Goal: Check status: Check status

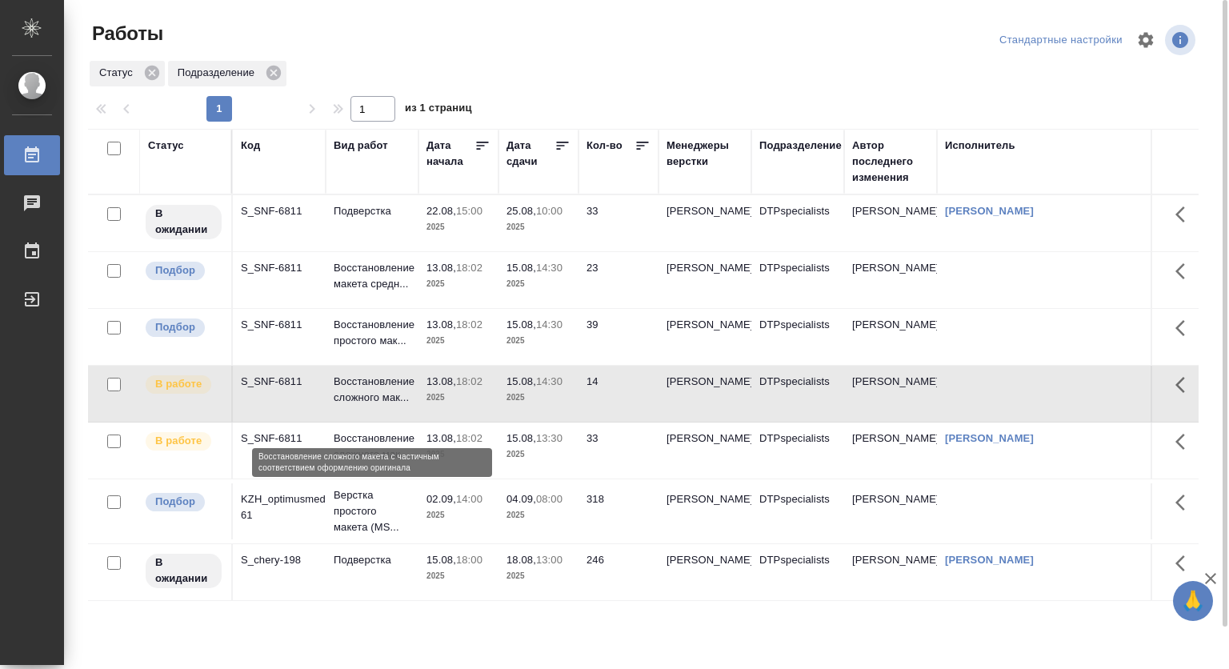
click at [355, 401] on p "Восстановление сложного мак..." at bounding box center [372, 390] width 77 height 32
click at [368, 402] on p "Восстановление сложного мак..." at bounding box center [372, 390] width 77 height 32
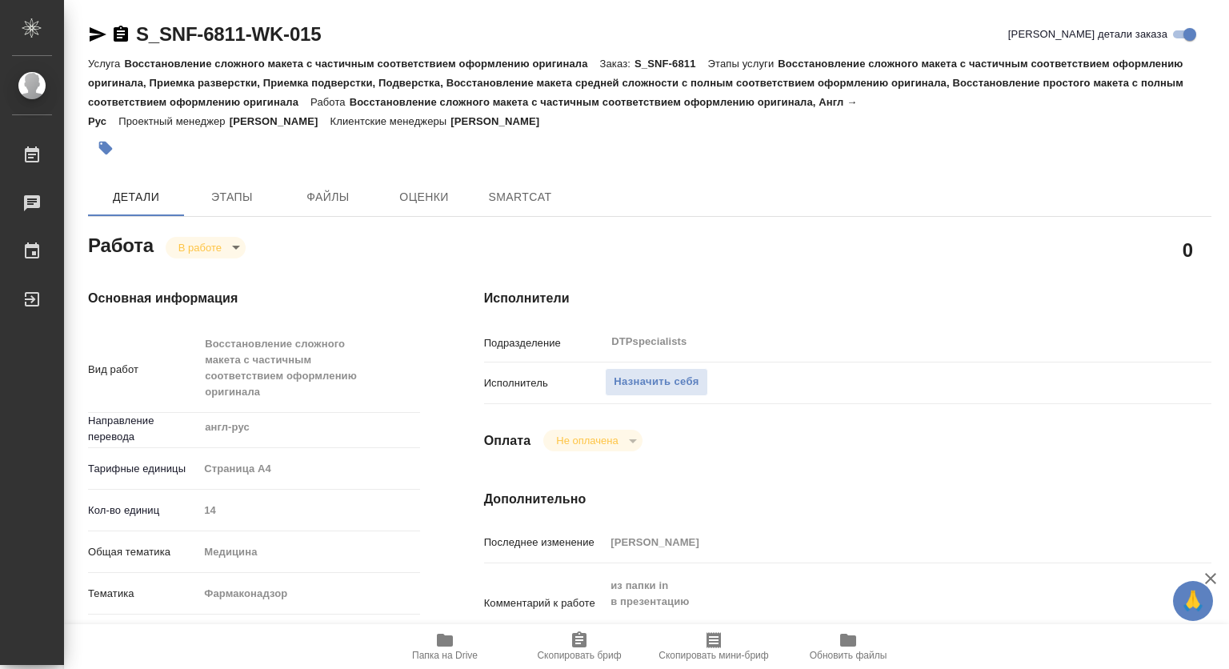
type textarea "x"
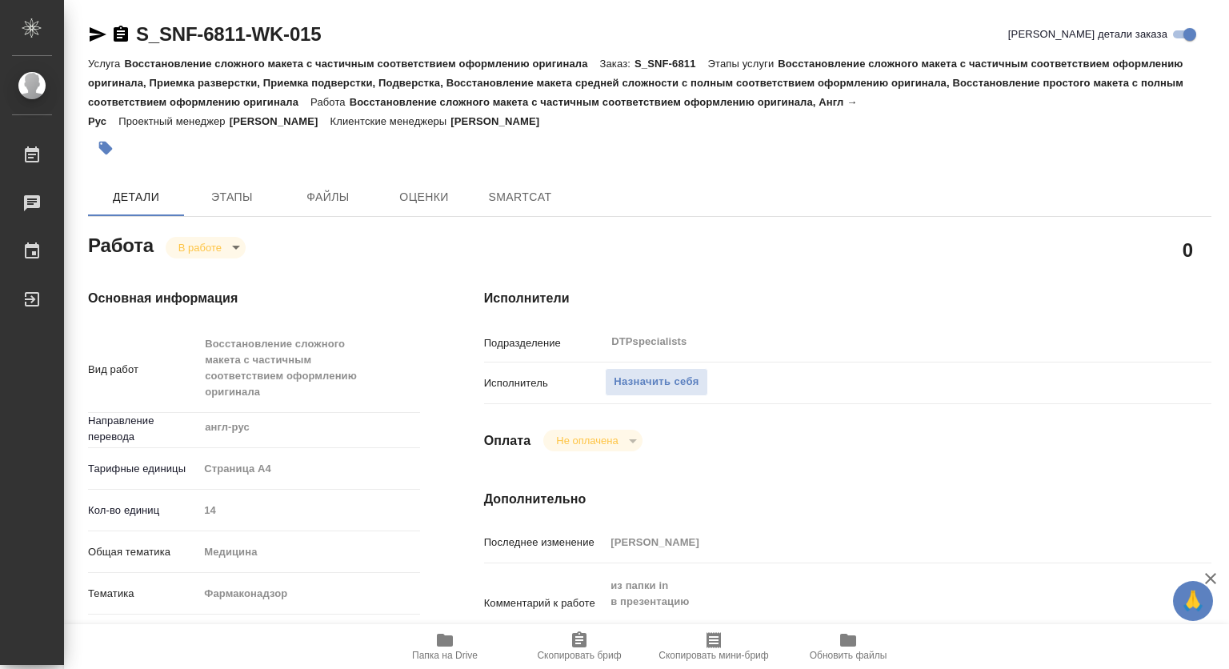
type textarea "x"
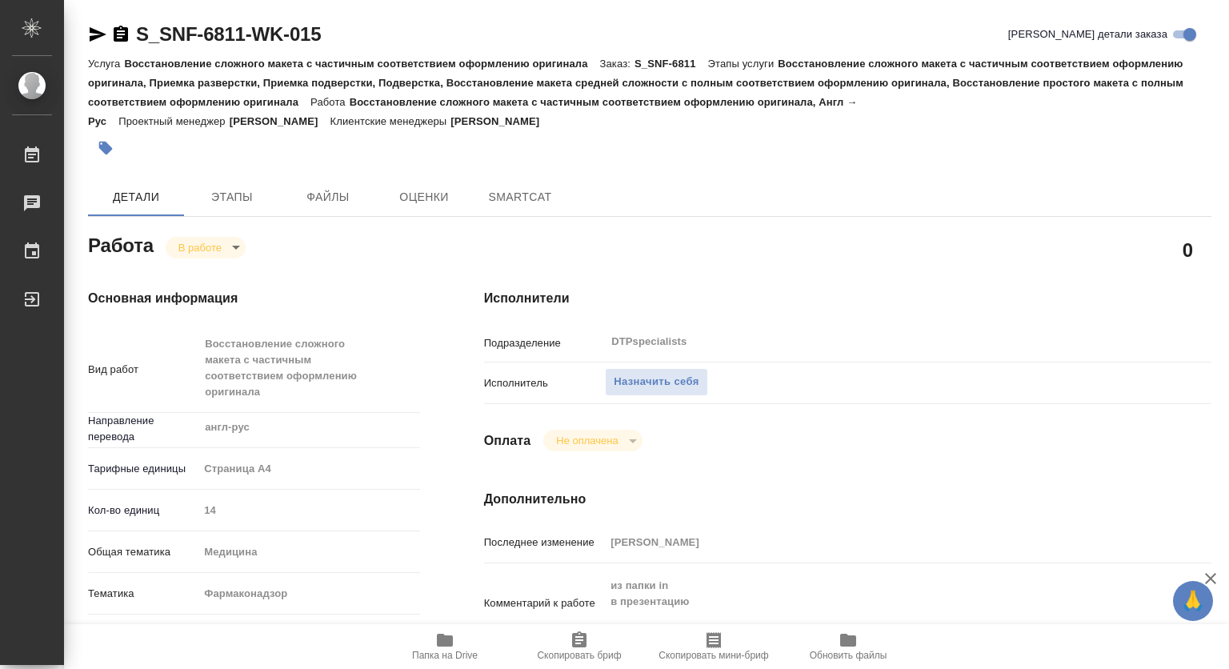
type textarea "x"
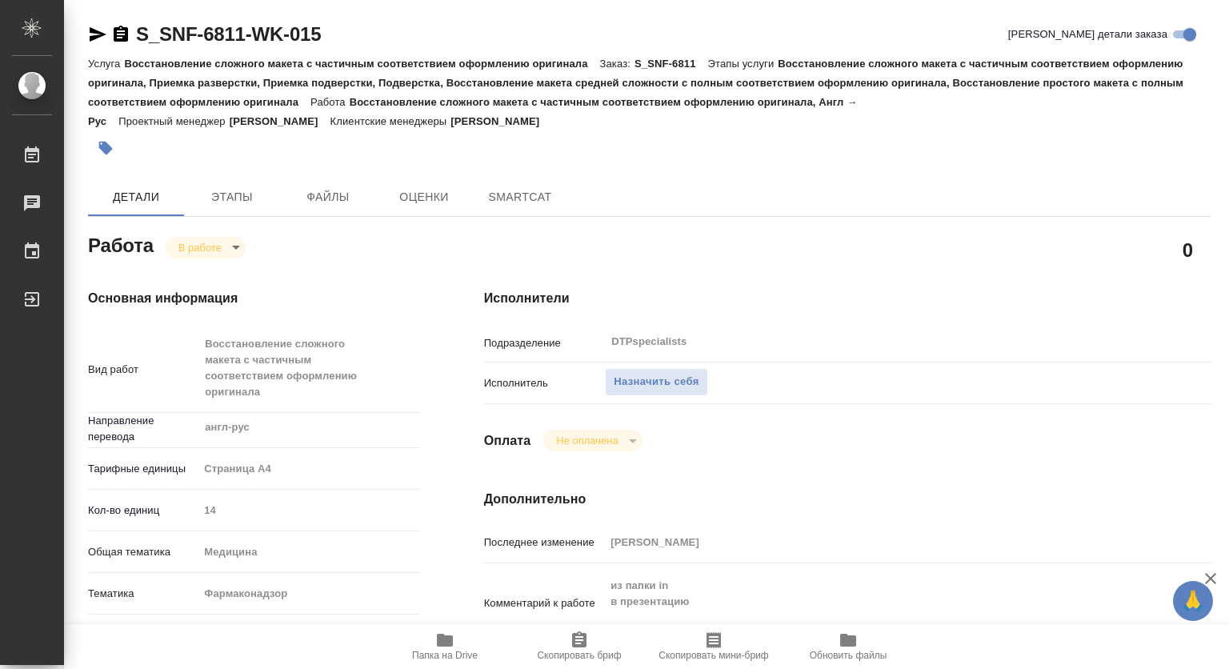
type textarea "x"
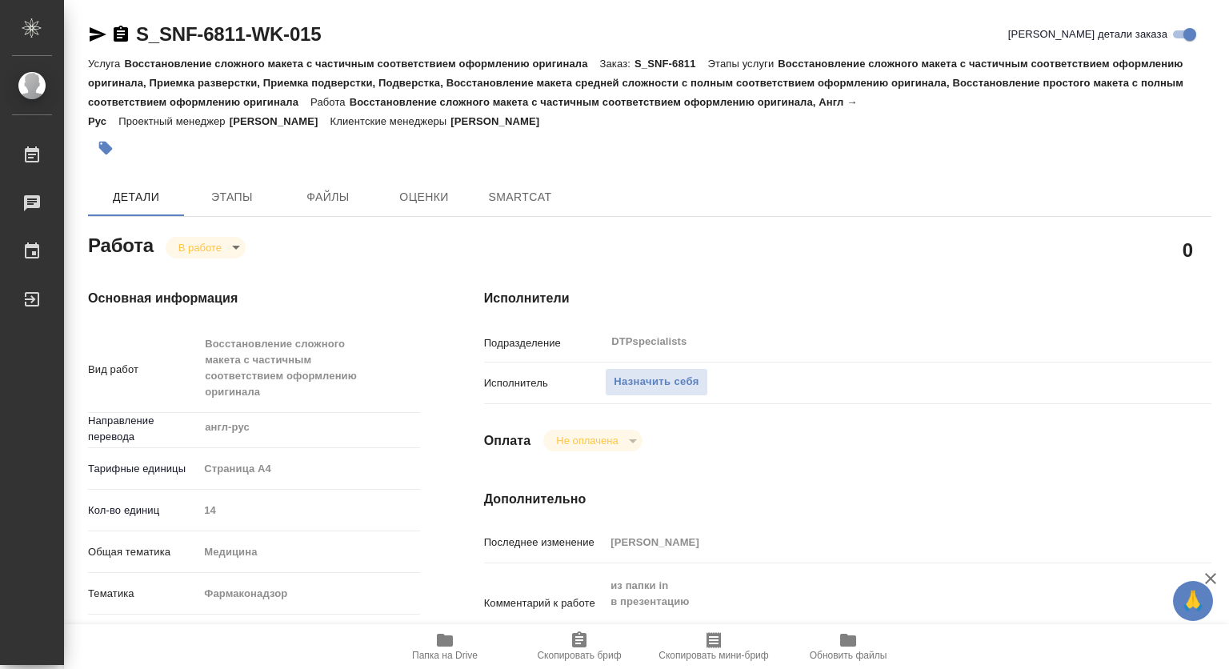
type textarea "x"
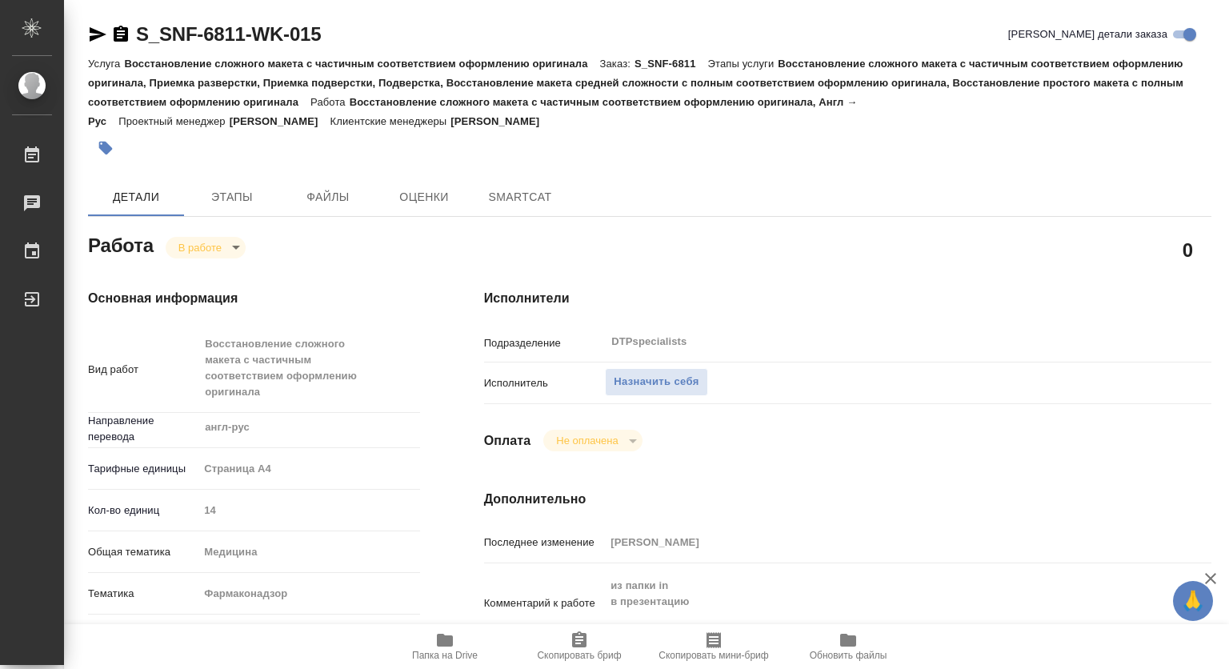
type textarea "x"
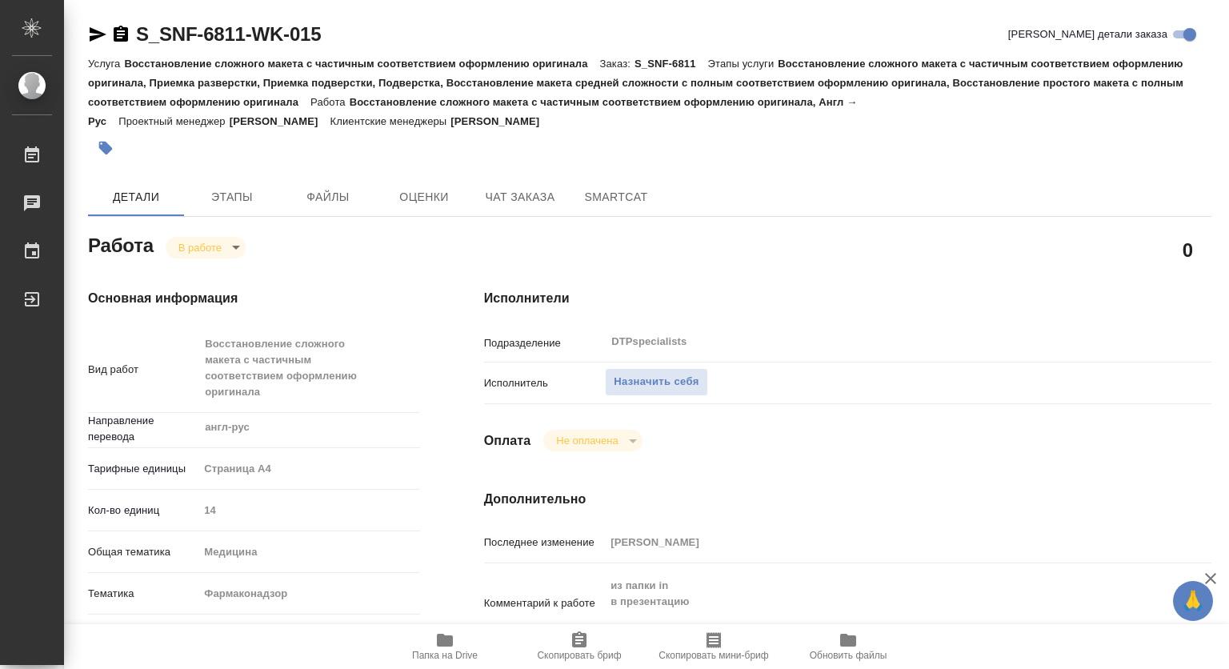
type textarea "x"
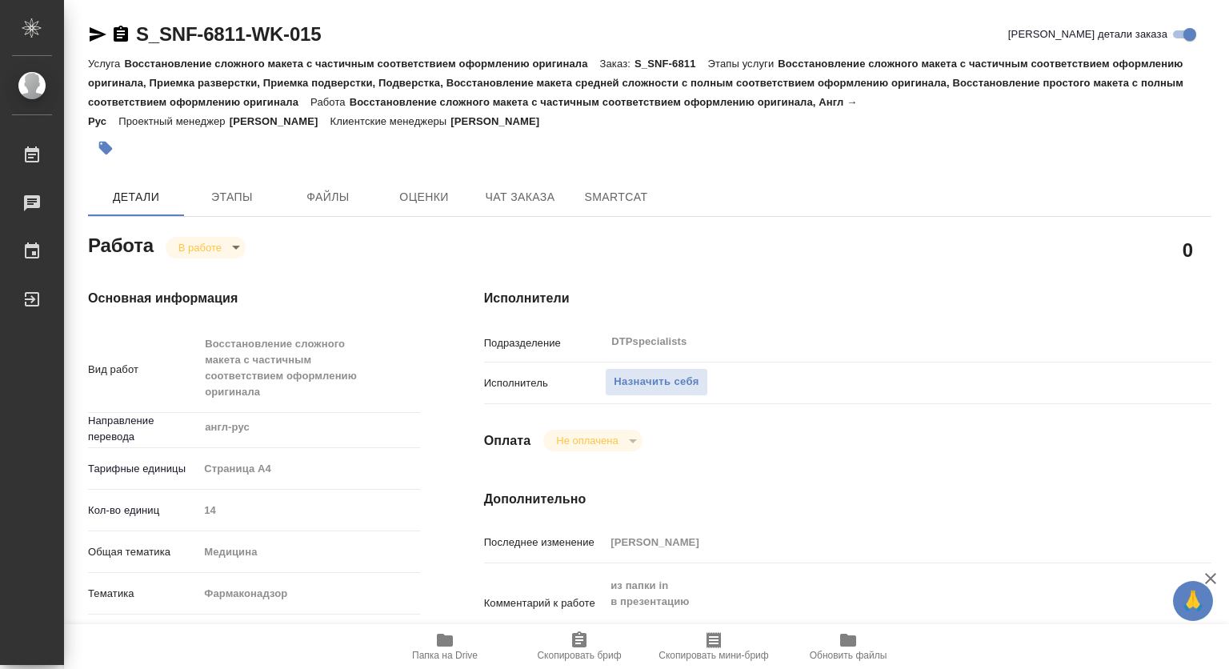
type textarea "x"
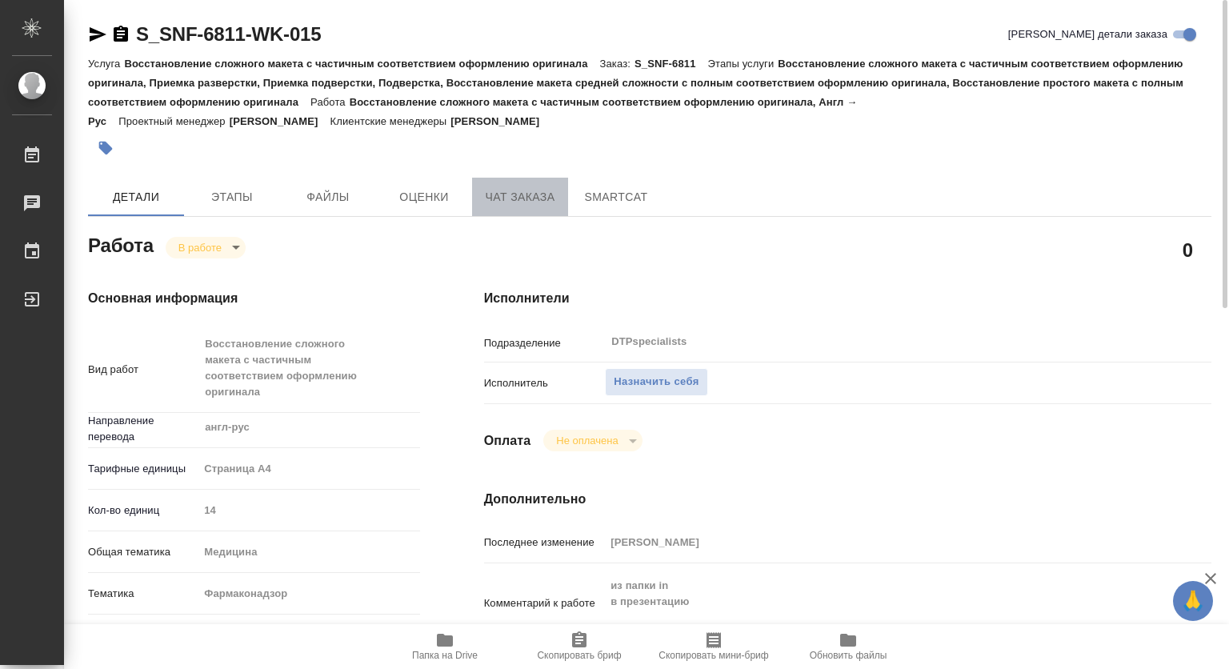
click at [516, 190] on span "Чат заказа" at bounding box center [520, 197] width 77 height 20
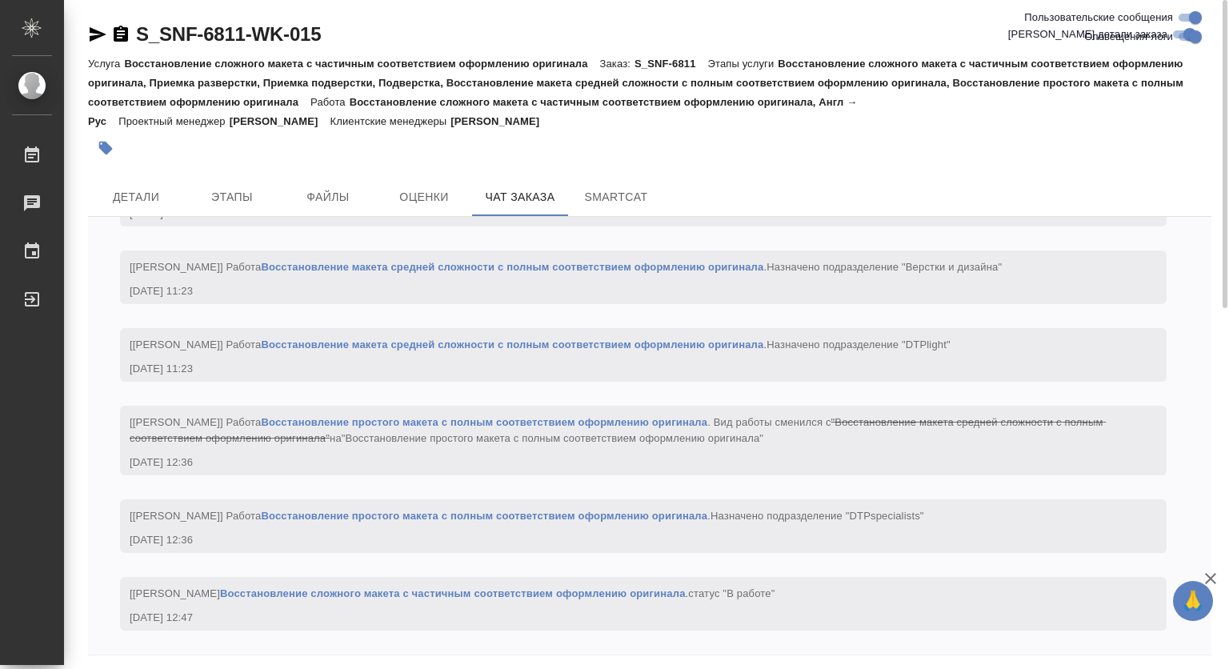
scroll to position [12612, 0]
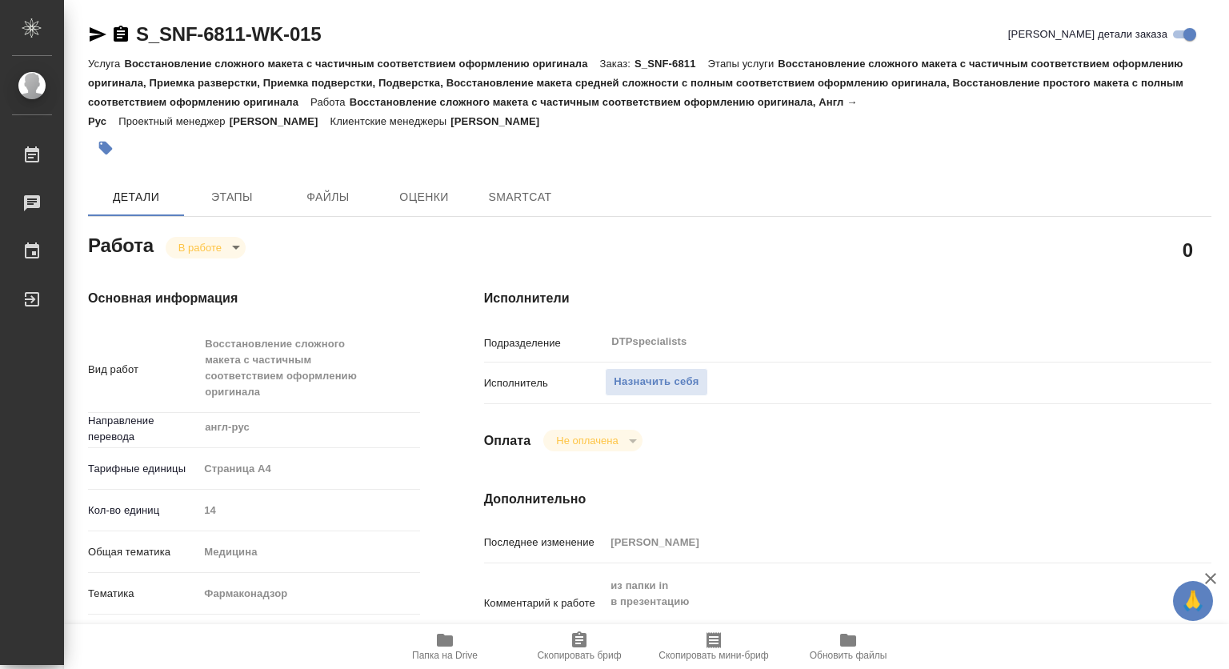
type textarea "x"
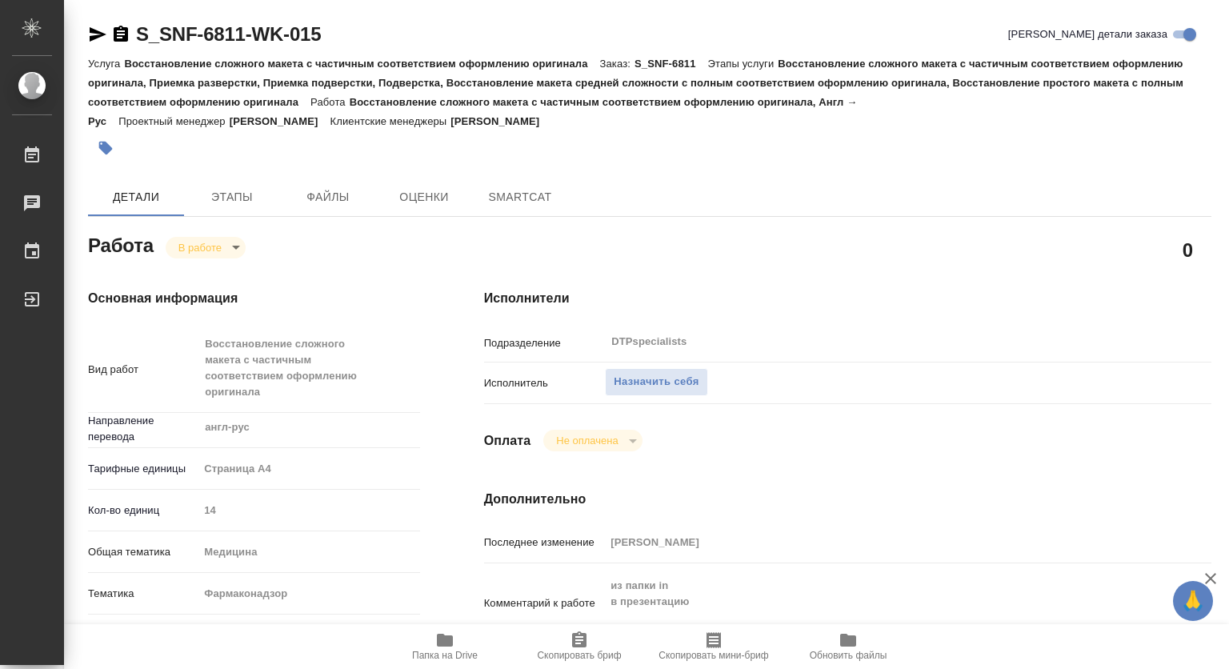
type textarea "x"
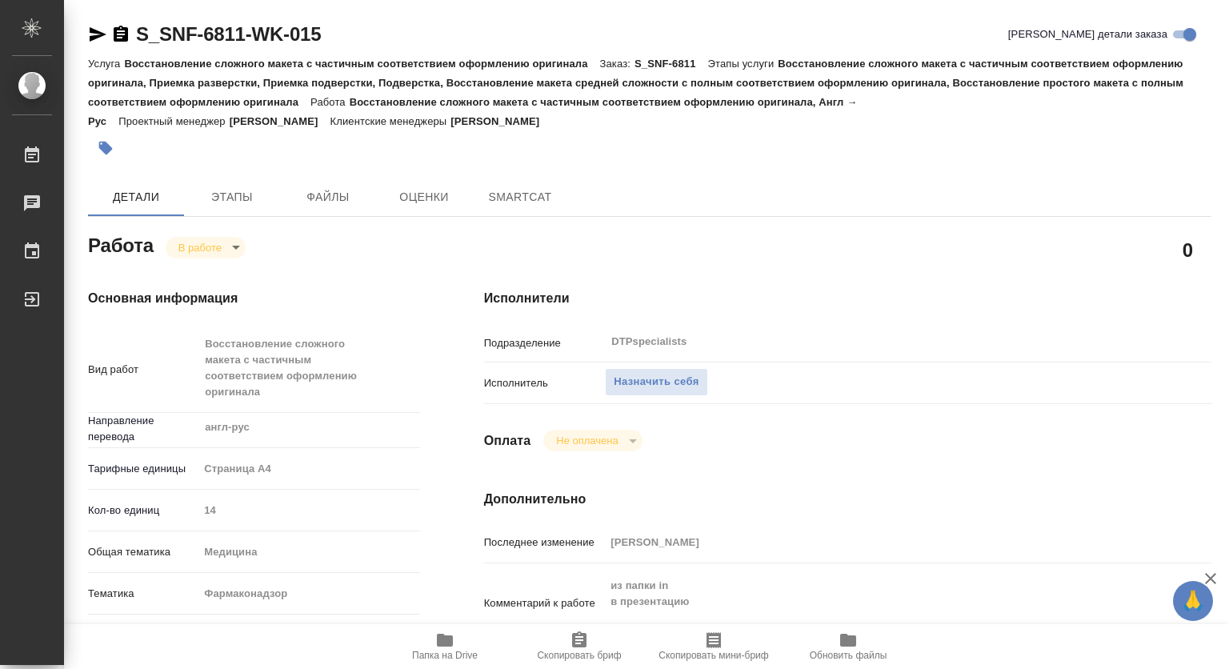
click at [439, 650] on span "Папка на Drive" at bounding box center [445, 655] width 66 height 11
type textarea "x"
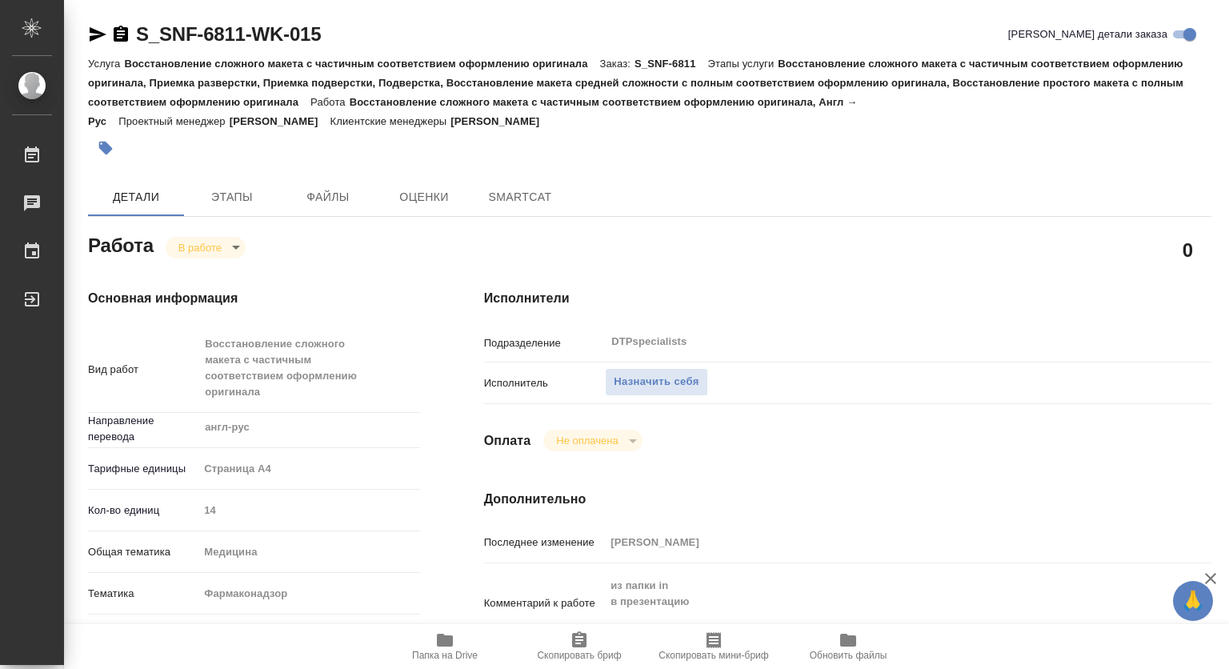
type textarea "x"
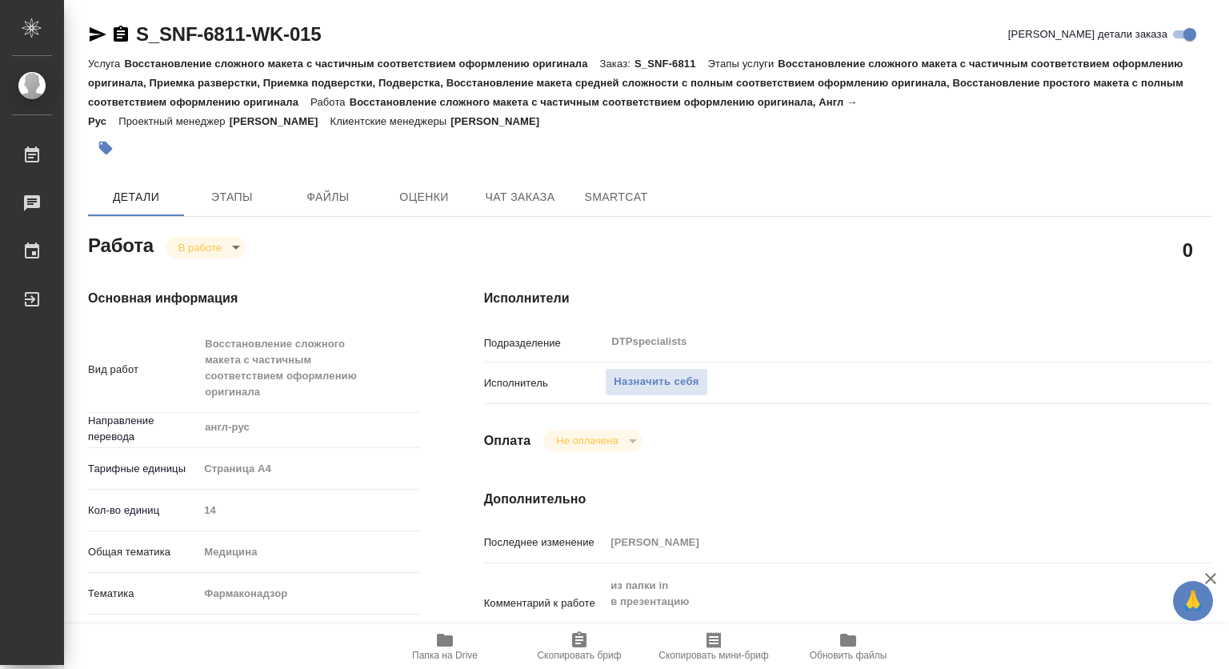
type textarea "x"
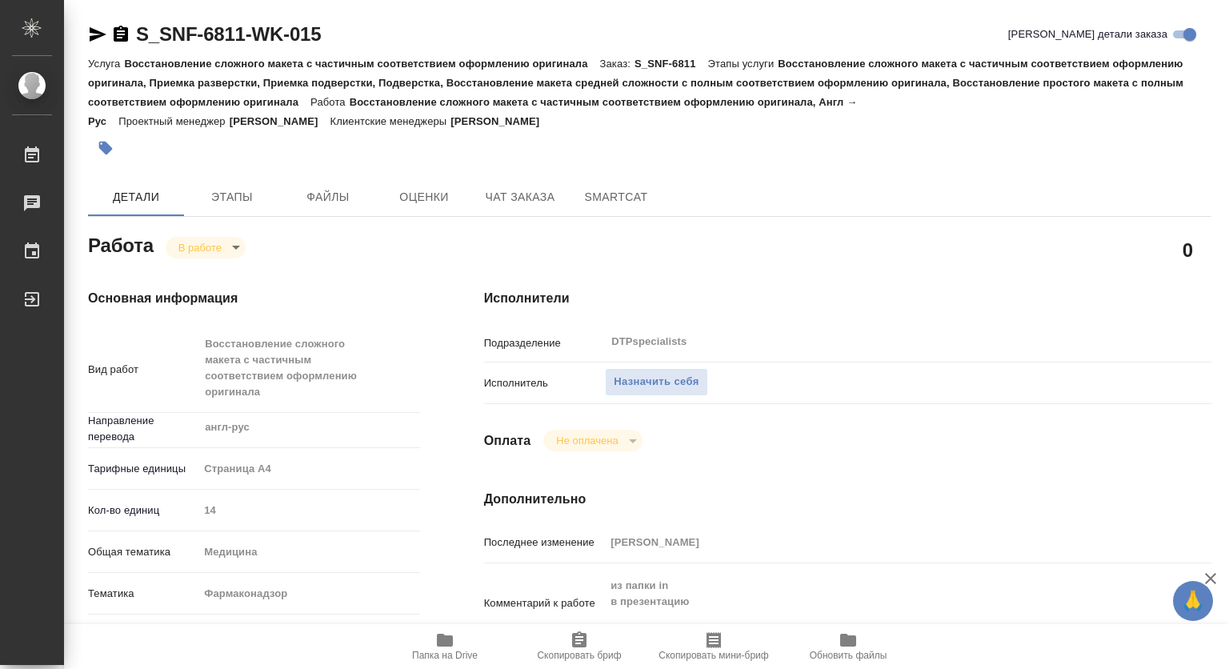
type textarea "x"
click at [440, 650] on span "Папка на Drive" at bounding box center [445, 655] width 66 height 11
type textarea "x"
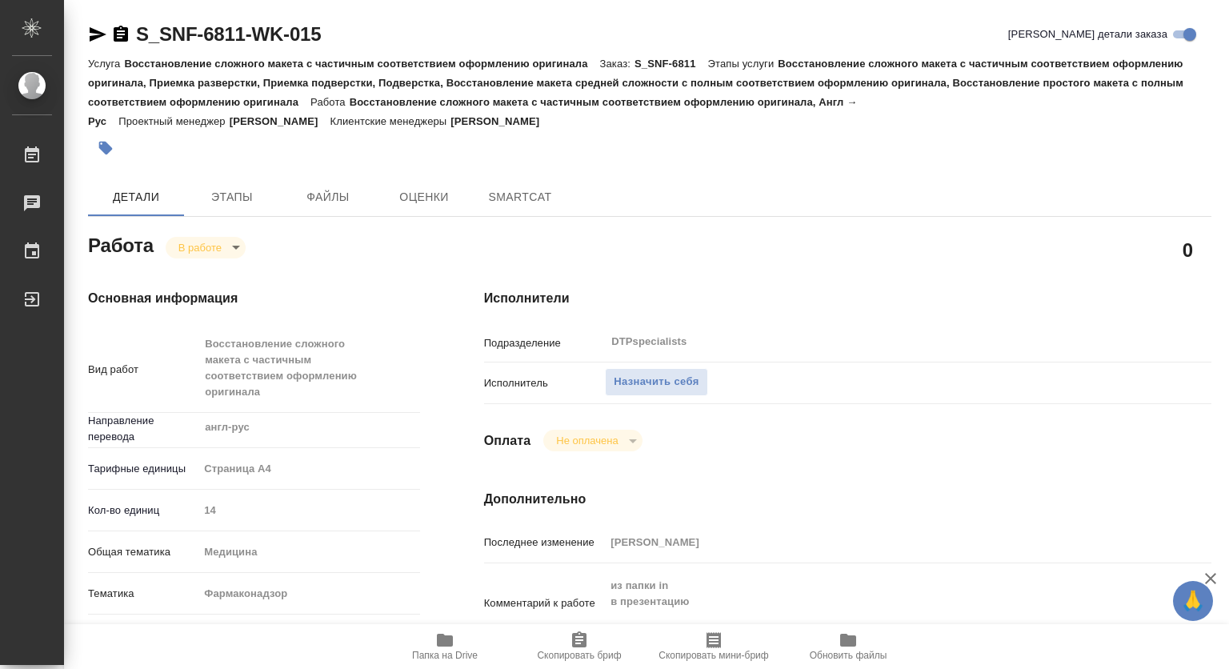
type textarea "x"
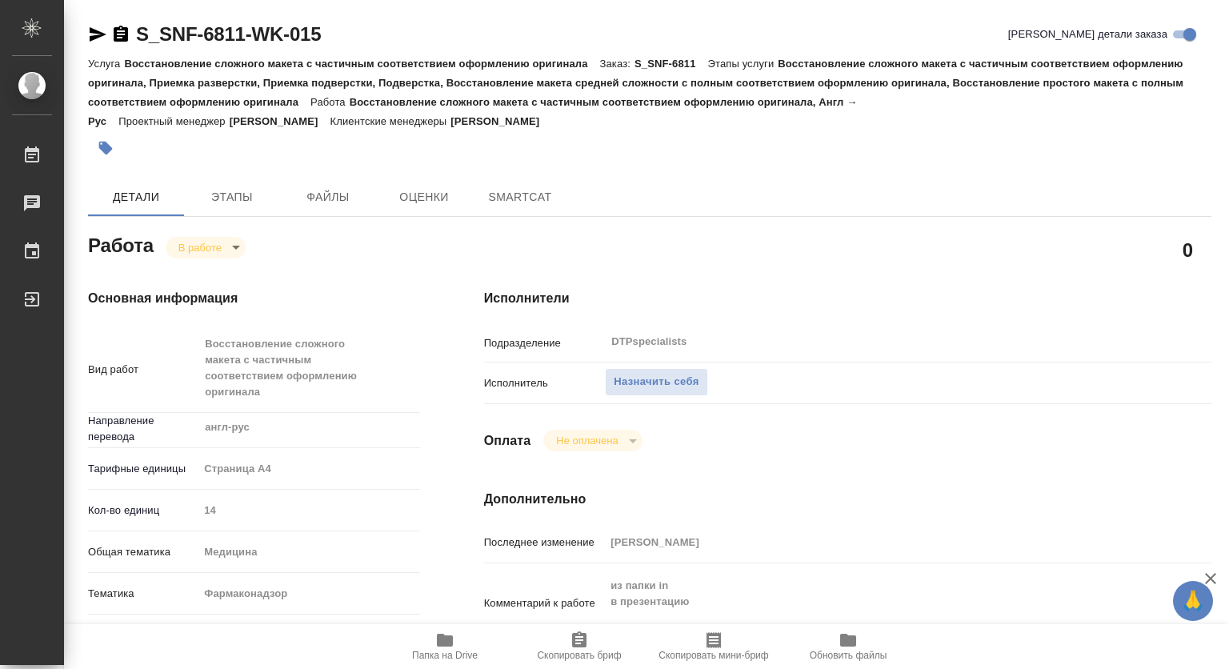
type textarea "x"
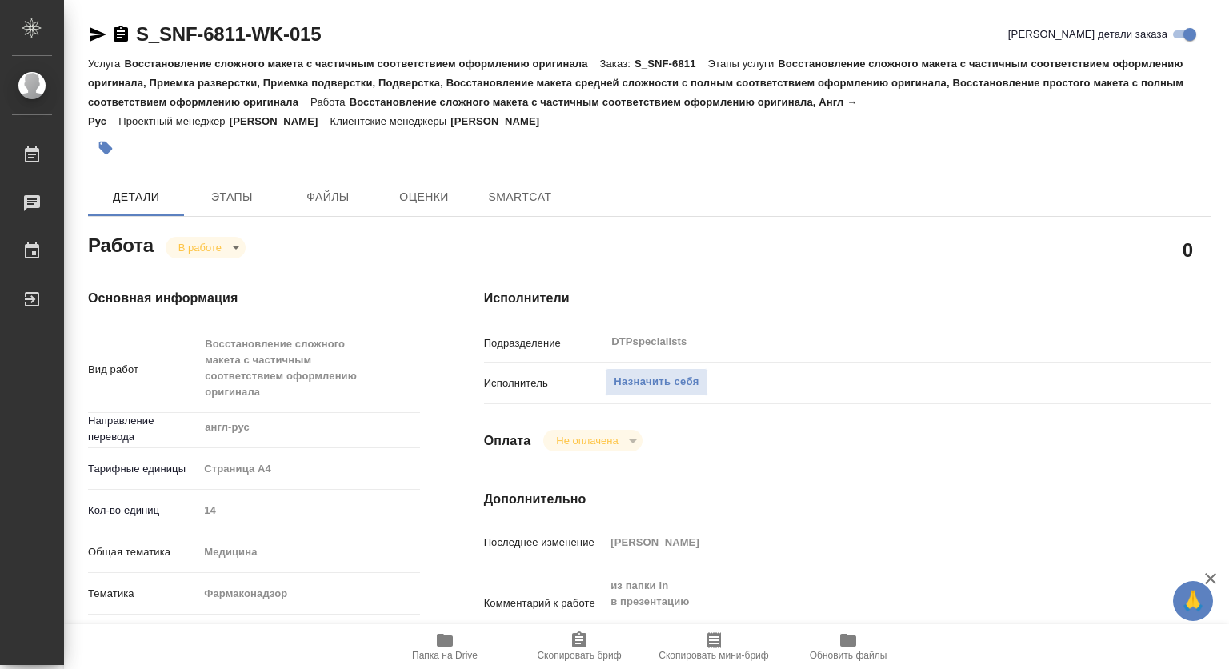
type textarea "x"
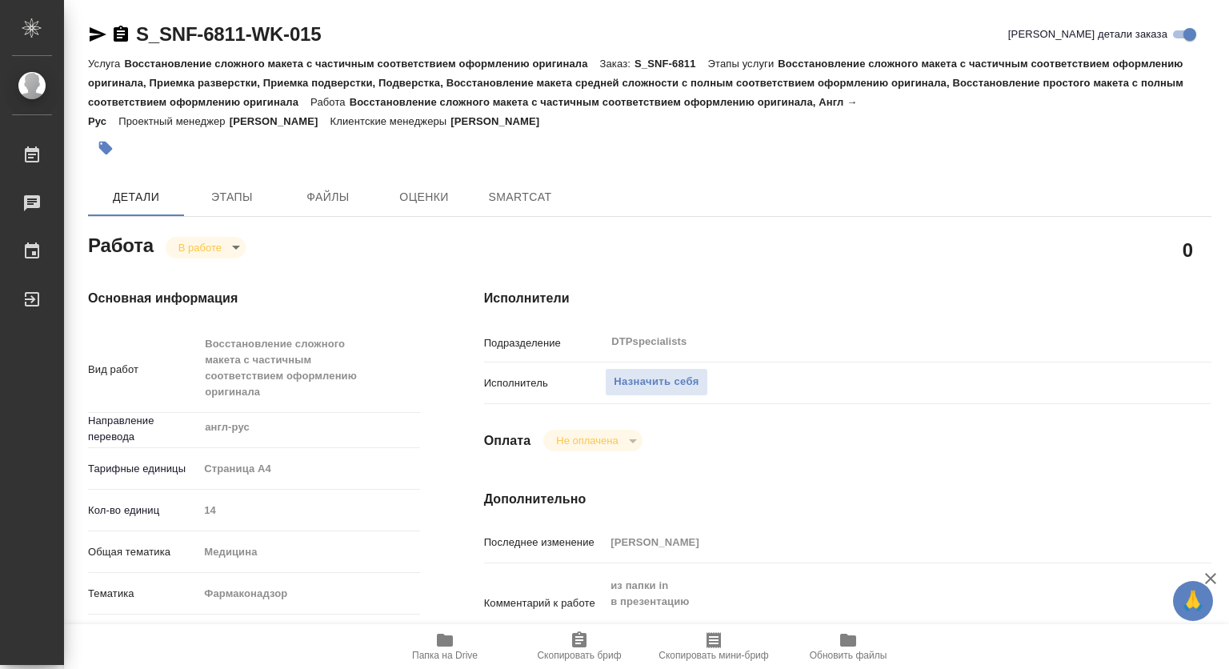
type textarea "x"
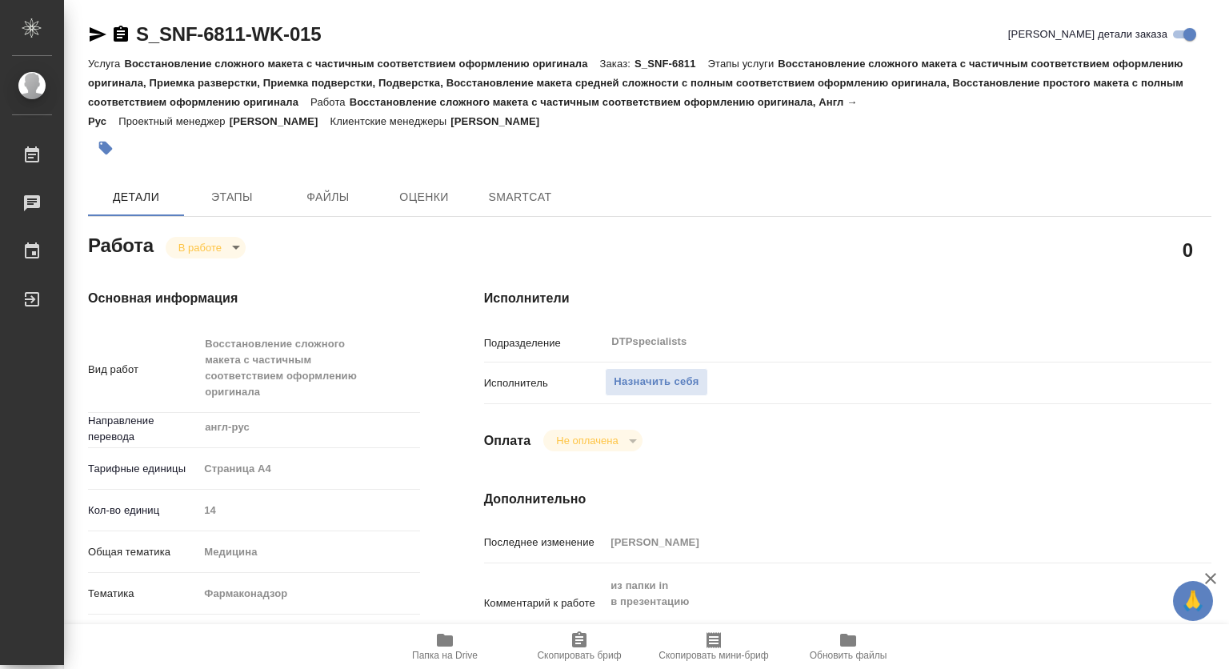
type textarea "x"
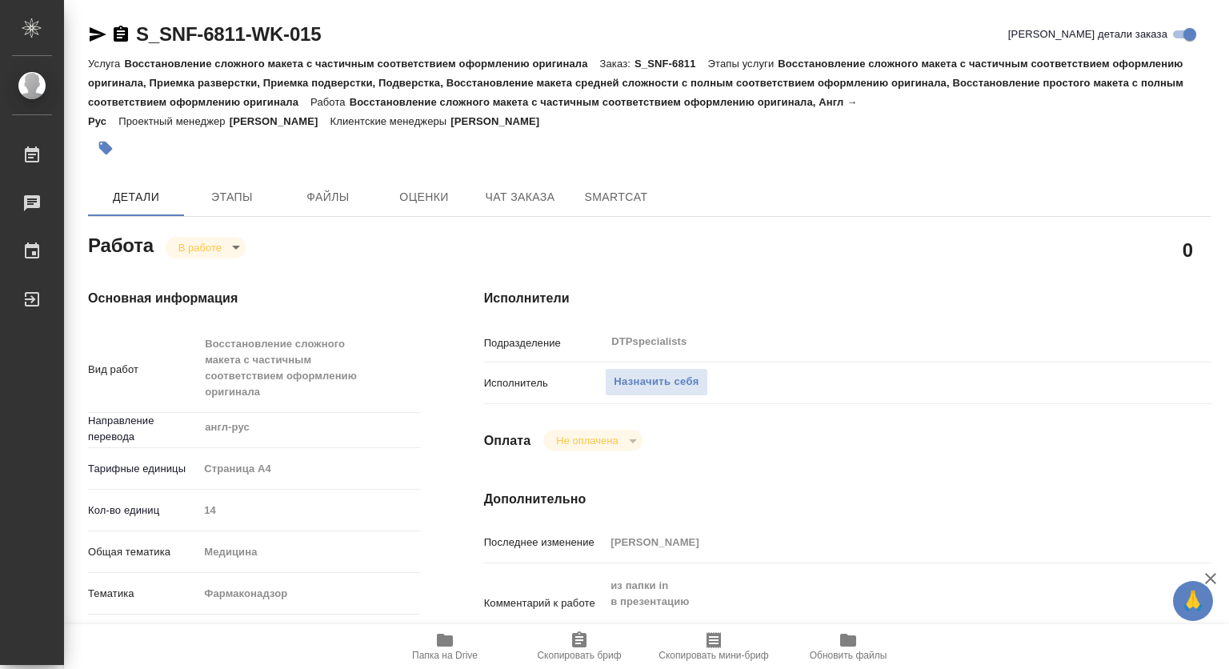
type textarea "x"
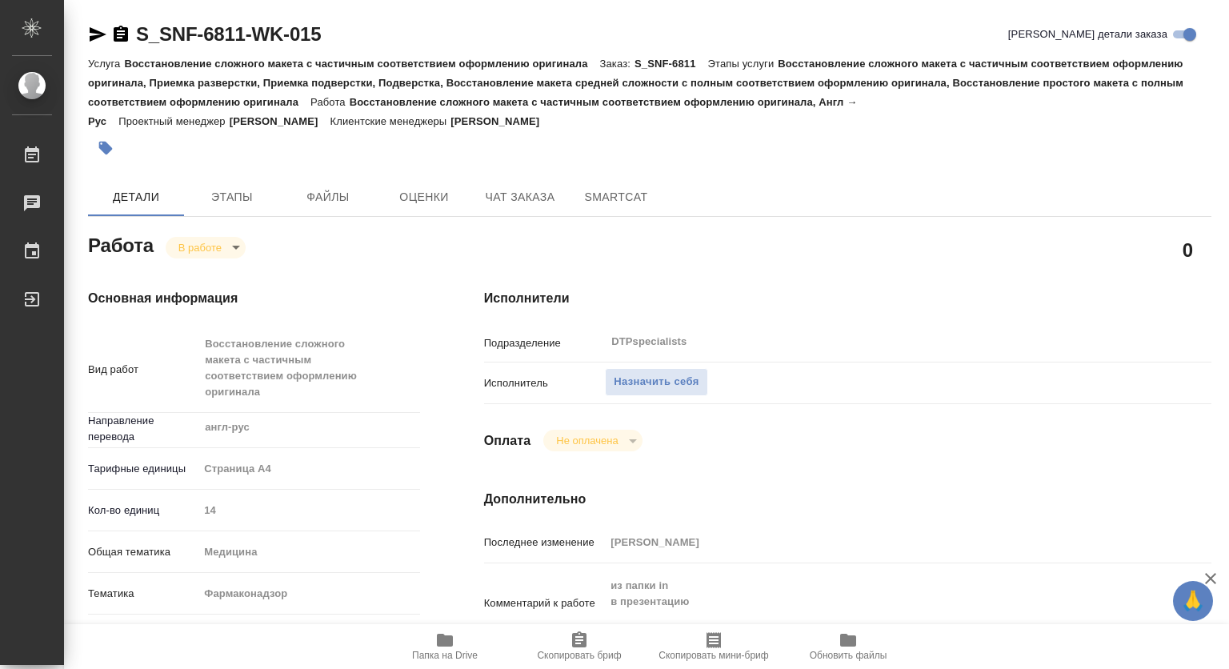
type textarea "x"
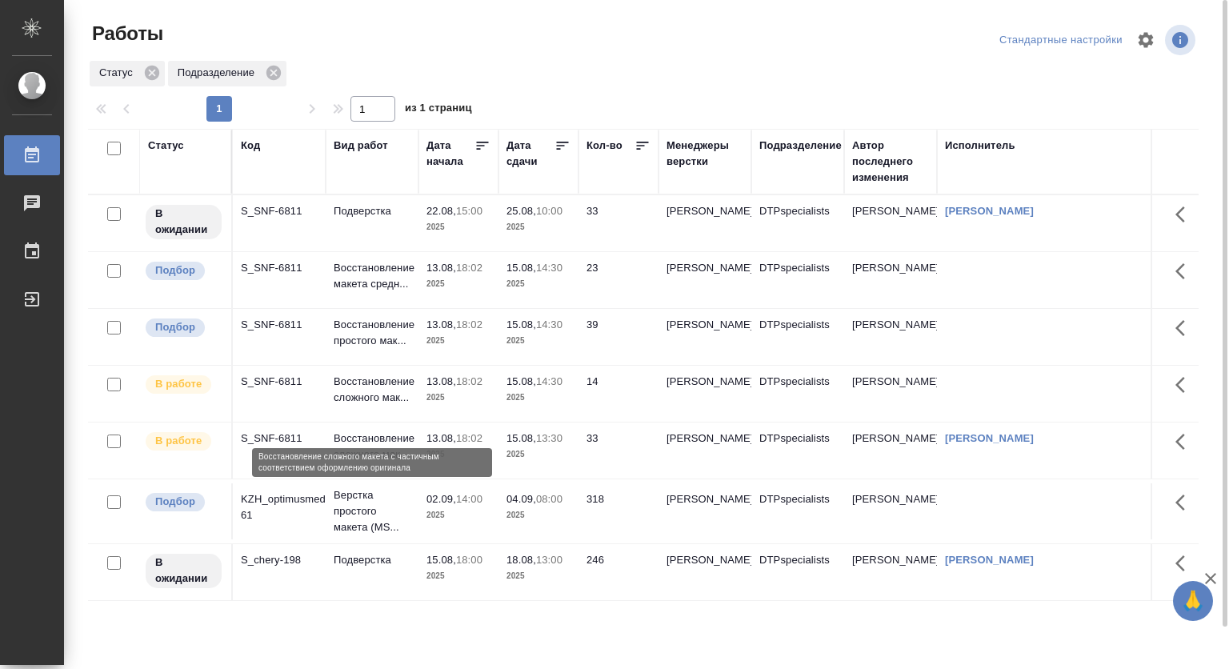
click at [364, 400] on p "Восстановление сложного мак..." at bounding box center [372, 390] width 77 height 32
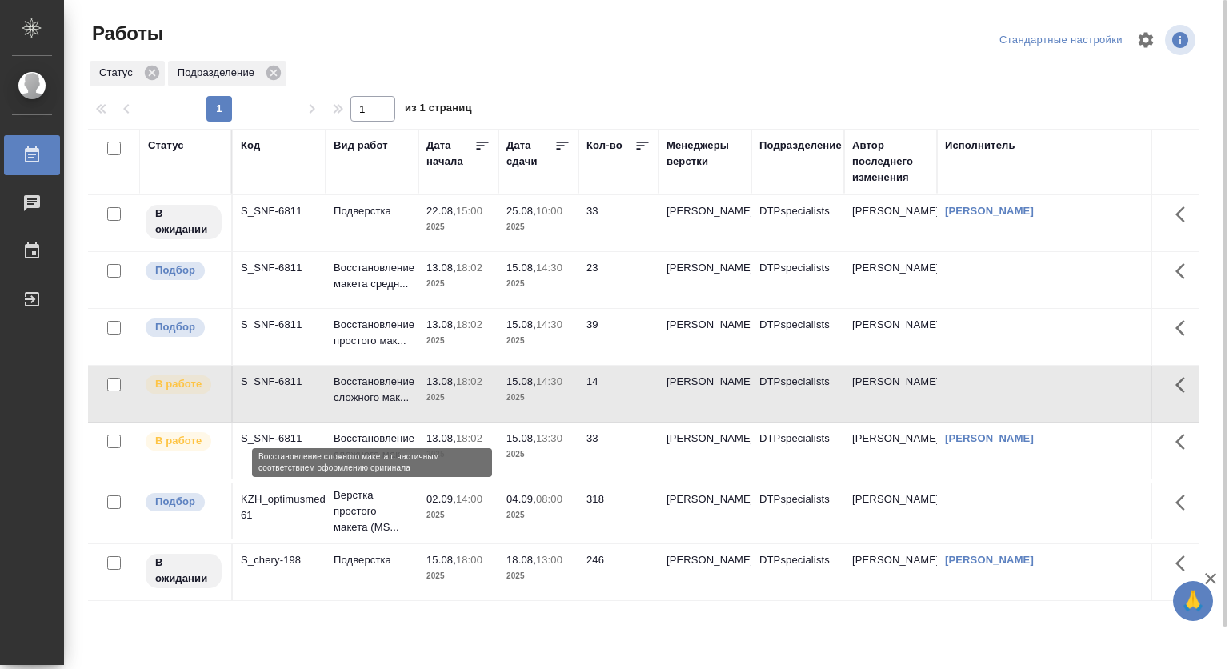
click at [364, 400] on p "Восстановление сложного мак..." at bounding box center [372, 390] width 77 height 32
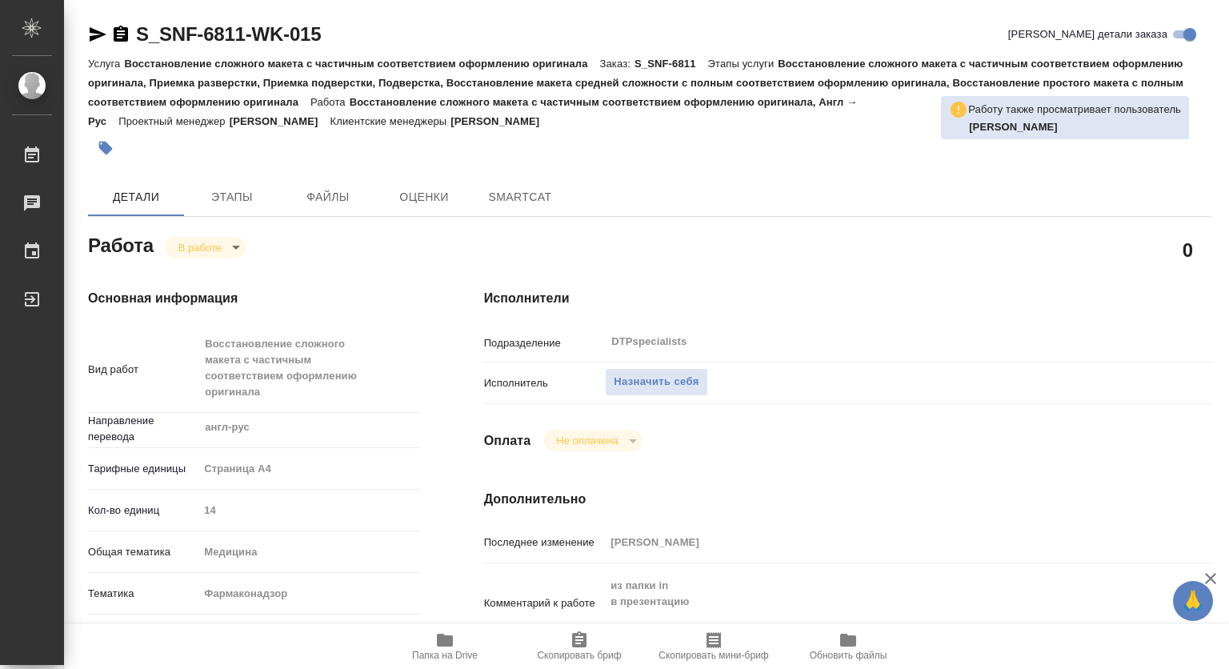
type textarea "x"
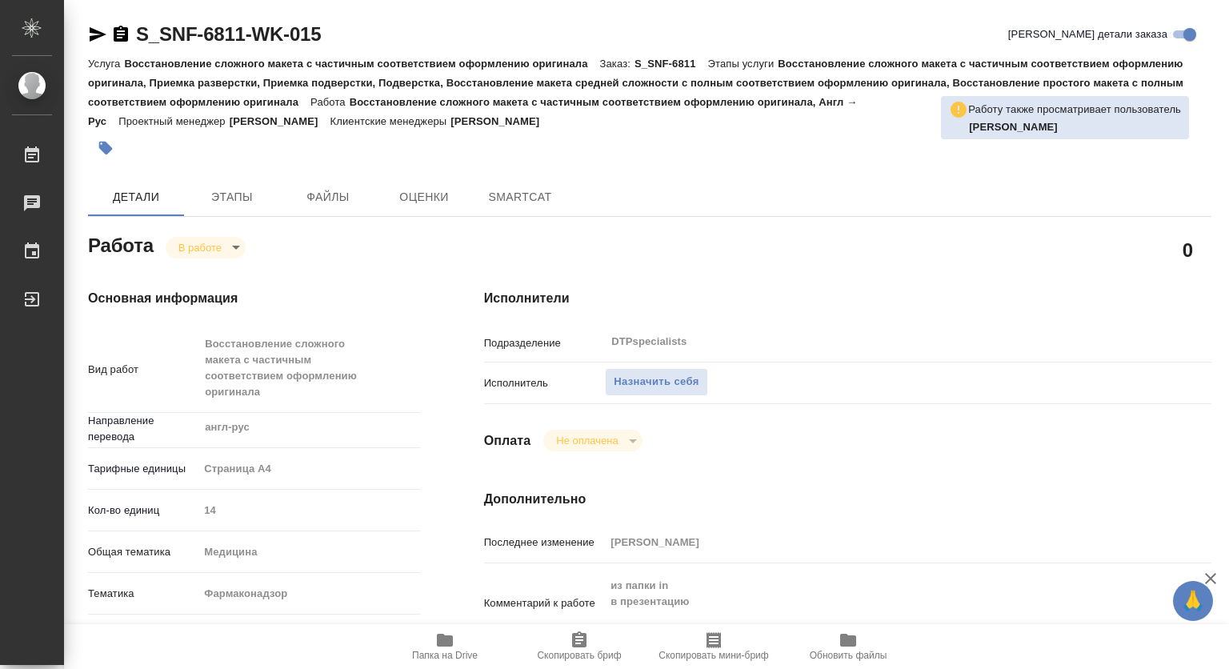
type textarea "x"
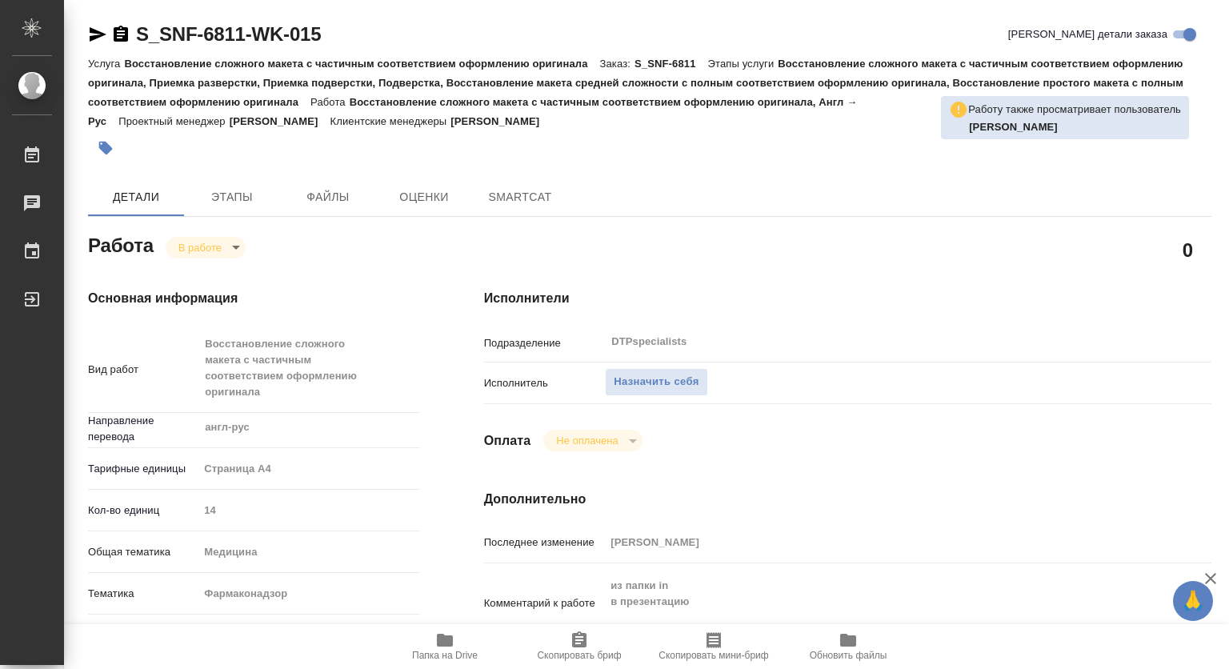
type textarea "x"
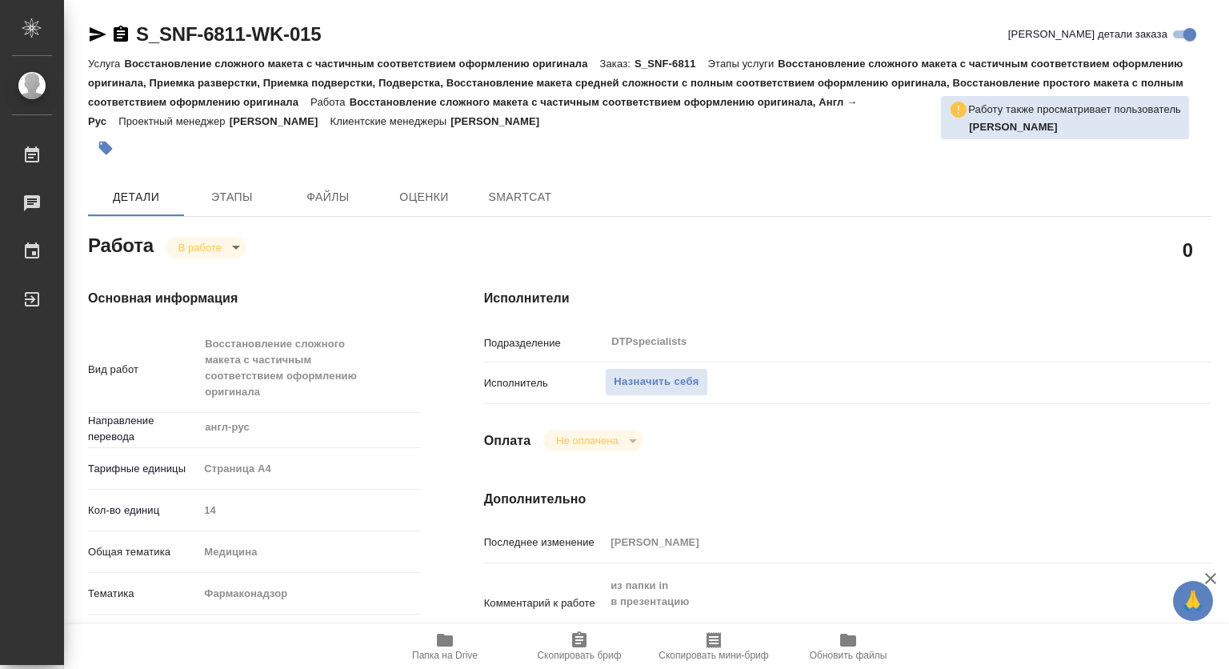
type textarea "x"
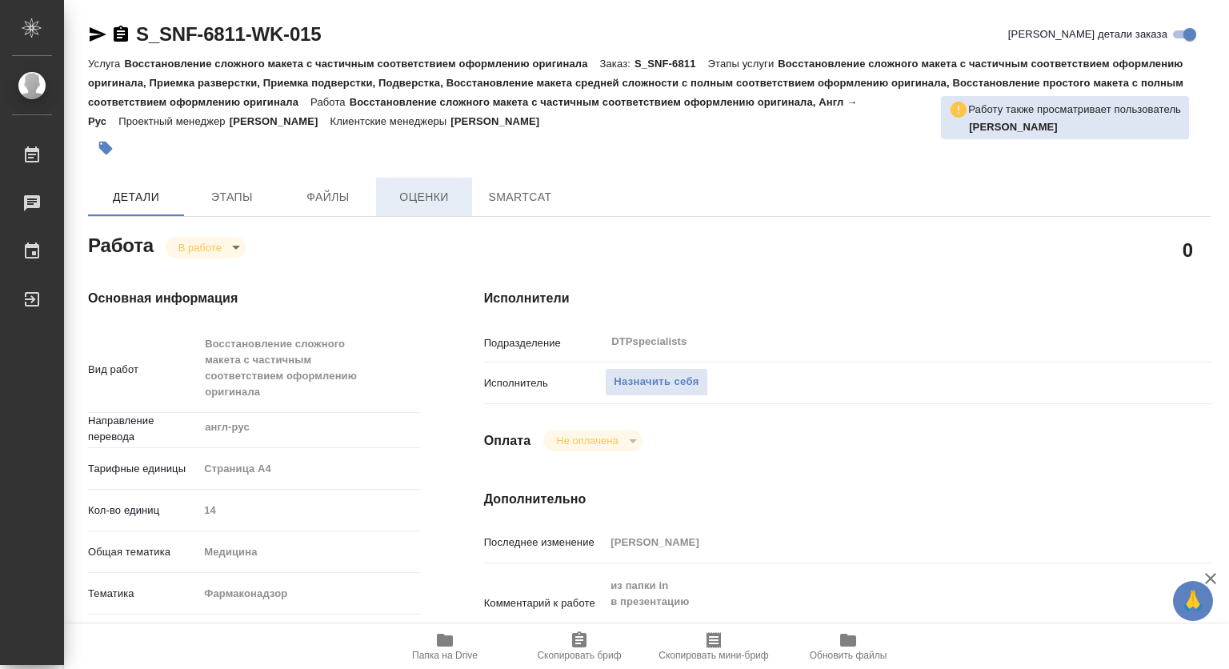
type textarea "x"
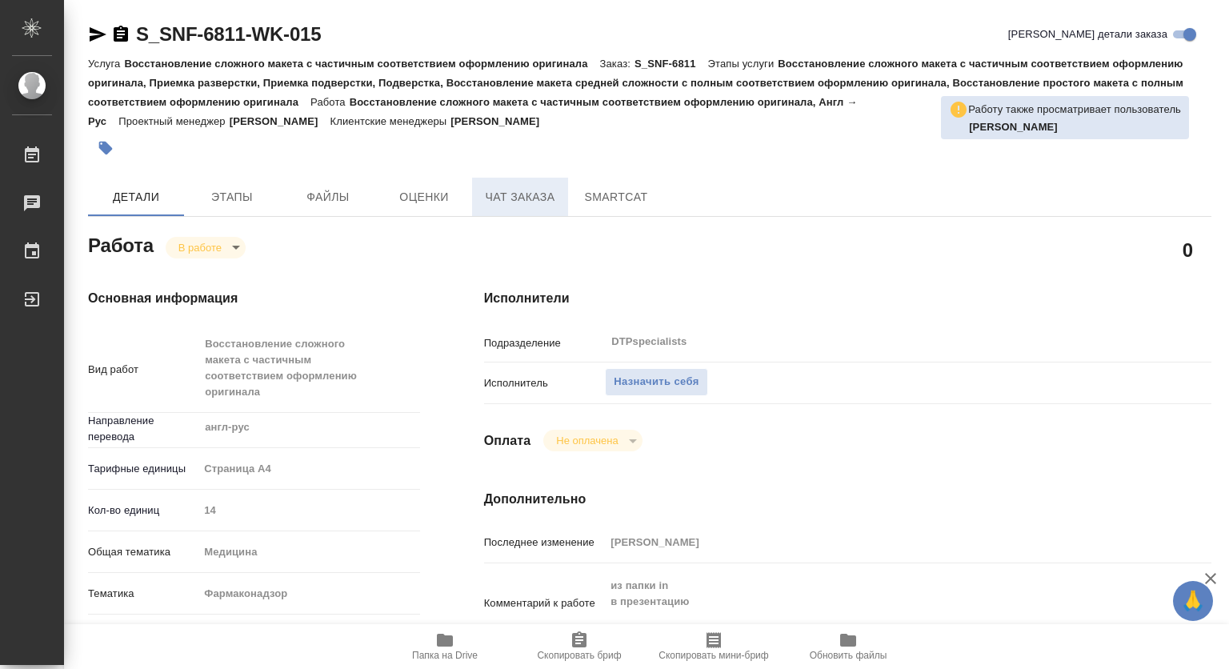
click at [534, 199] on span "Чат заказа" at bounding box center [520, 197] width 77 height 20
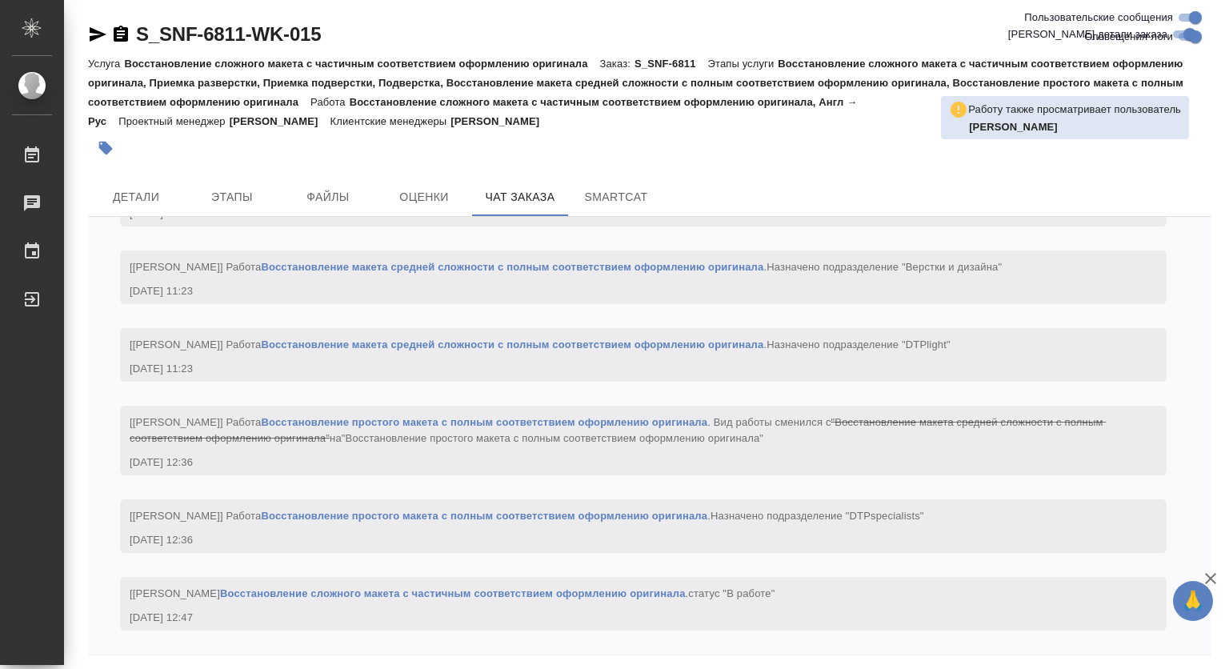
scroll to position [12612, 0]
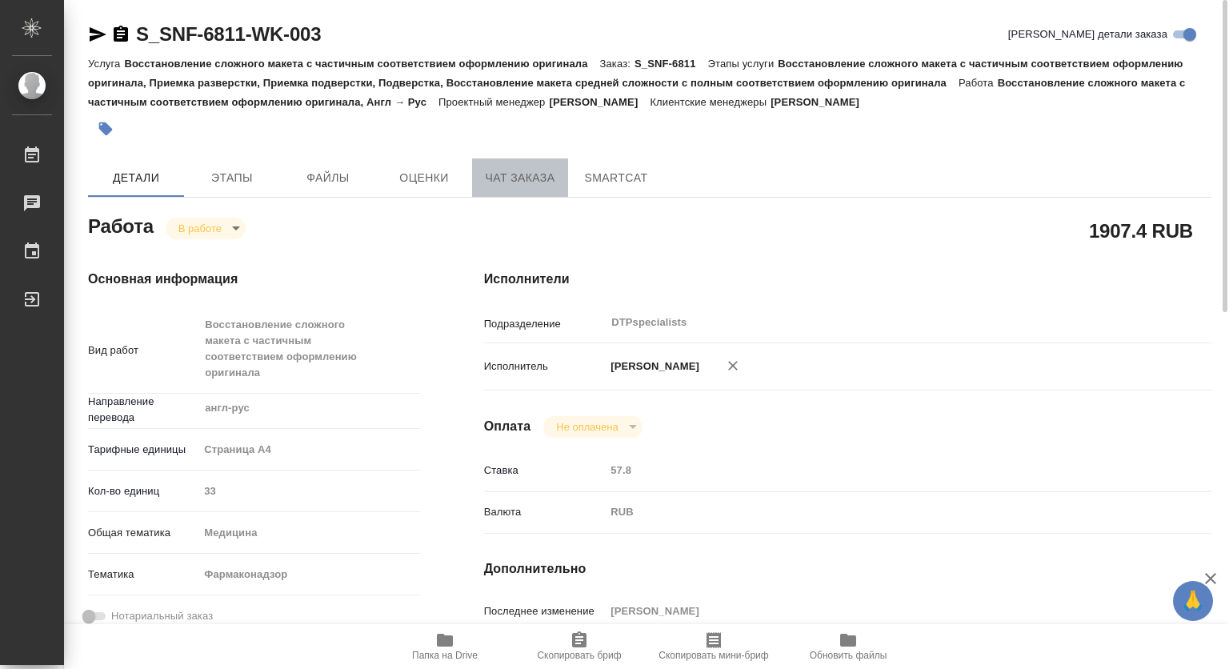
click at [519, 166] on button "Чат заказа" at bounding box center [520, 177] width 96 height 38
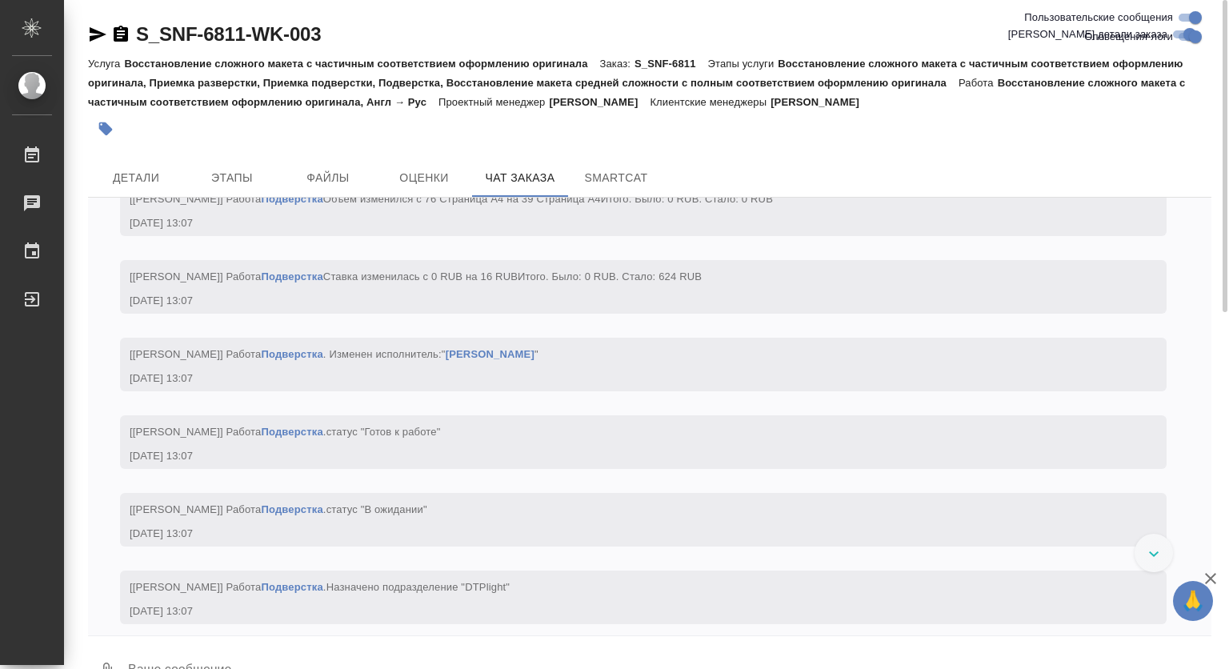
scroll to position [13748, 0]
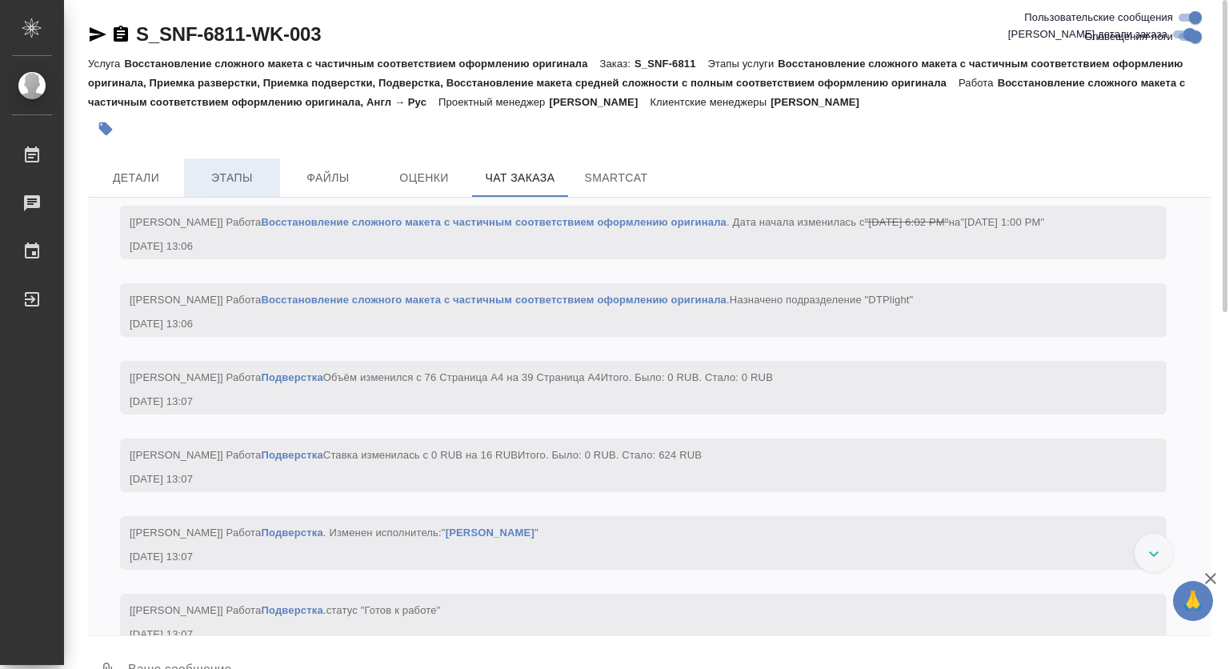
click at [242, 183] on span "Этапы" at bounding box center [232, 178] width 77 height 20
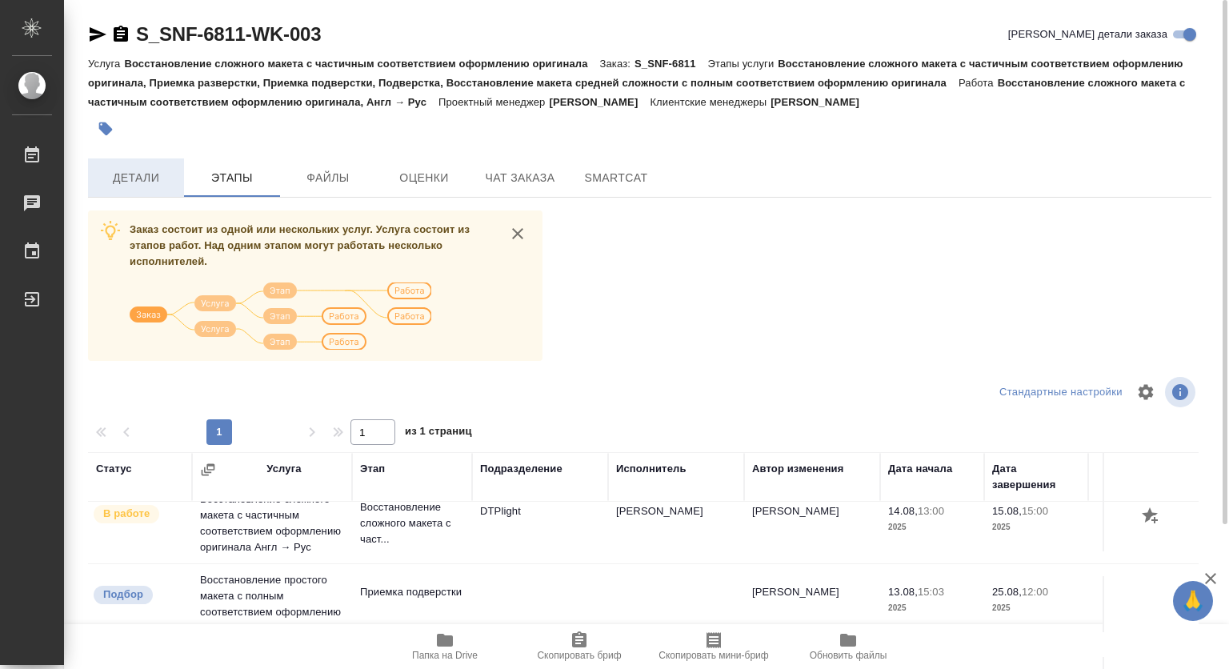
click at [154, 182] on span "Детали" at bounding box center [136, 178] width 77 height 20
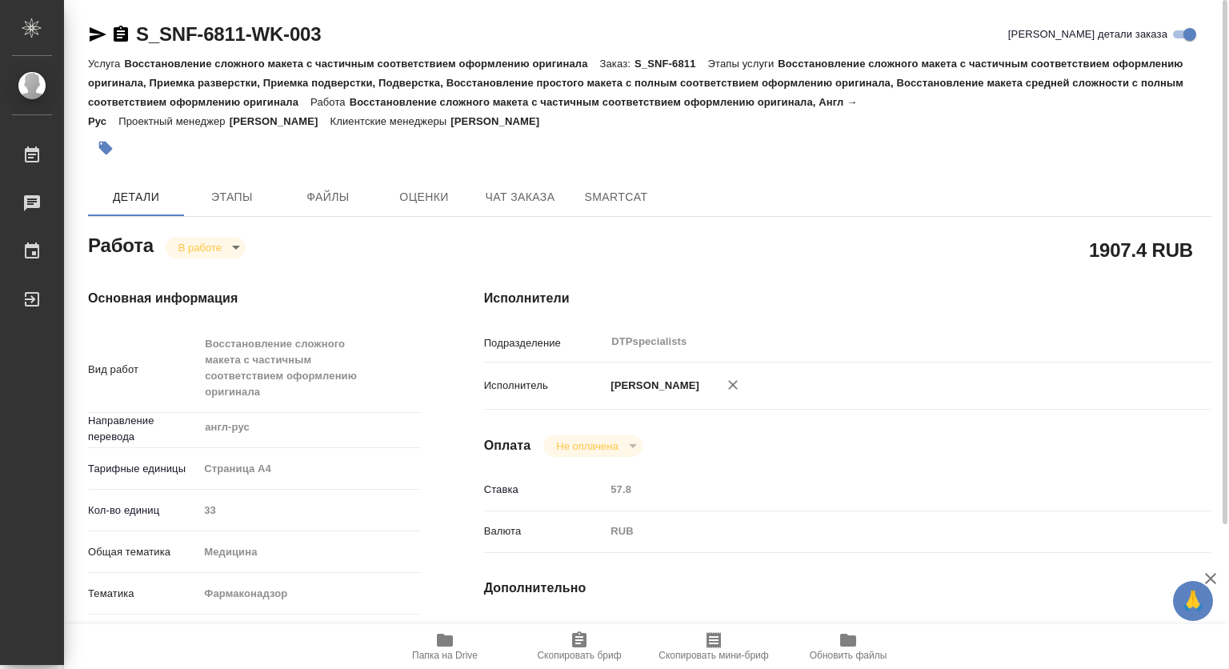
type textarea "x"
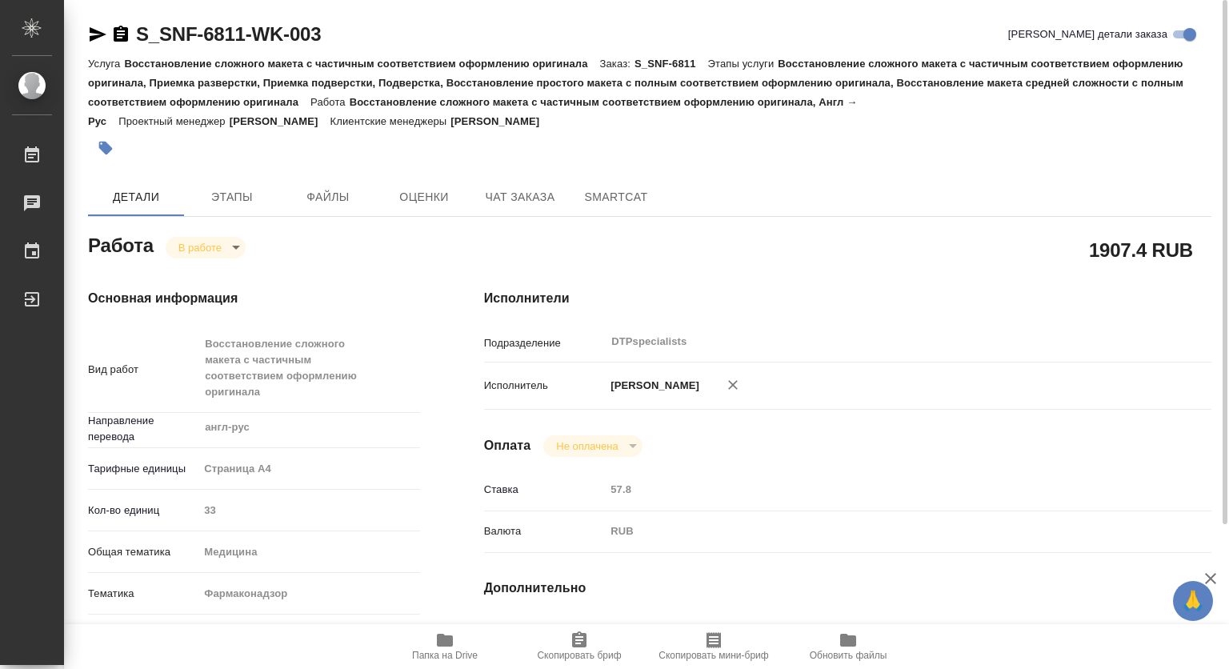
type textarea "x"
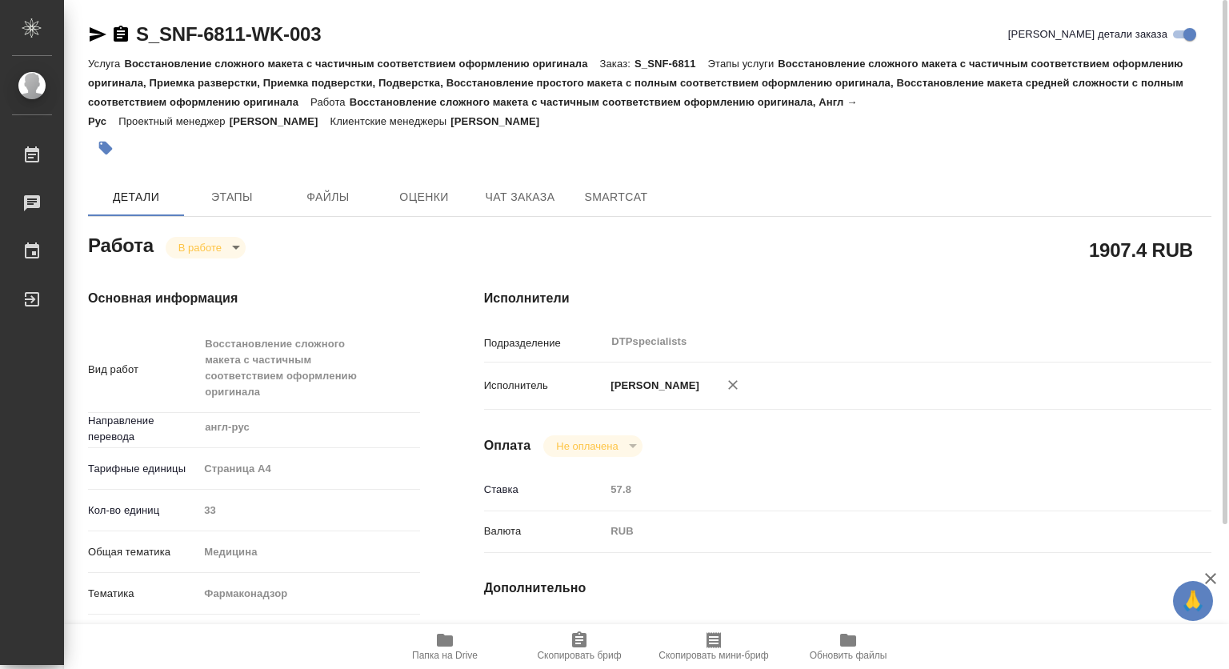
type textarea "x"
